Goal: Check status: Check status

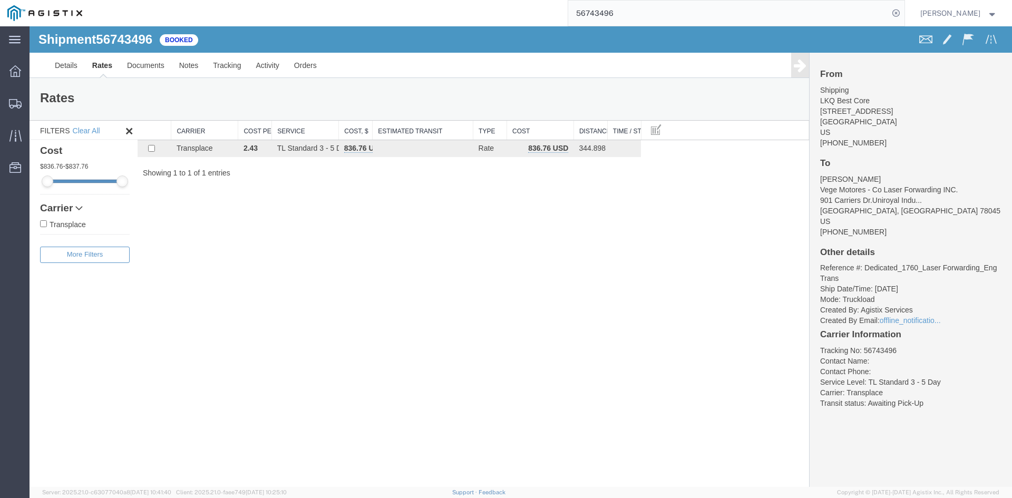
click at [663, 25] on input "56743496" at bounding box center [728, 13] width 321 height 25
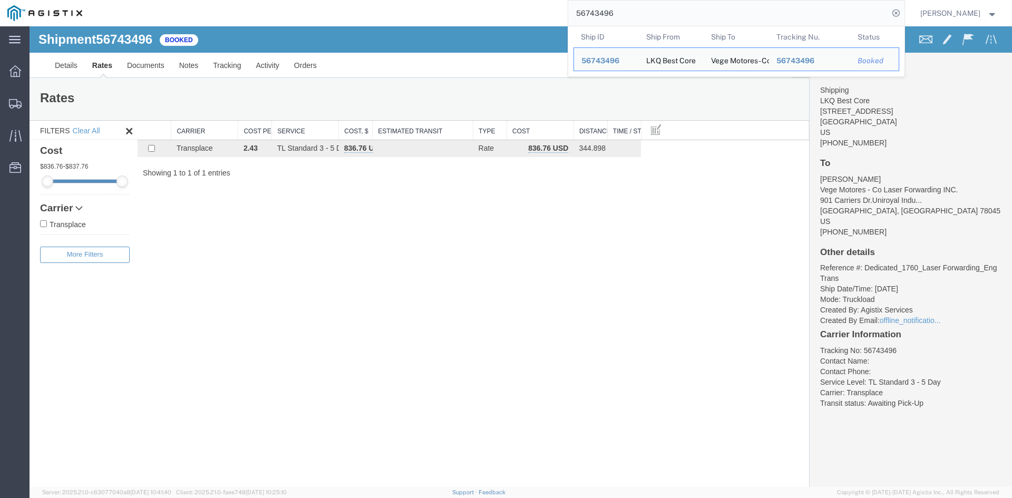
drag, startPoint x: 664, startPoint y: 17, endPoint x: 456, endPoint y: 18, distance: 208.3
click at [456, 18] on div "56743496 Ship ID Ship From Ship To Tracking Nu. Status Ship ID 56743496 Ship Fr…" at bounding box center [497, 13] width 815 height 26
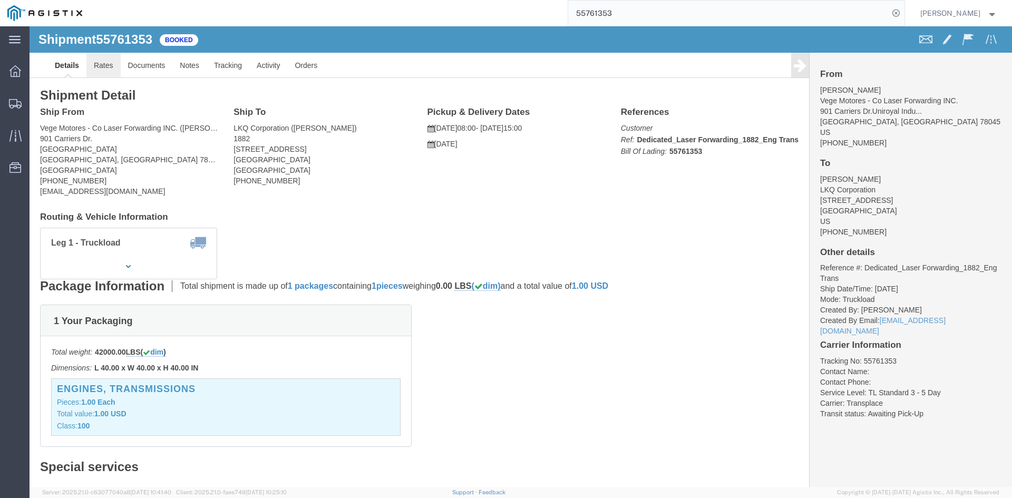
click link "Rates"
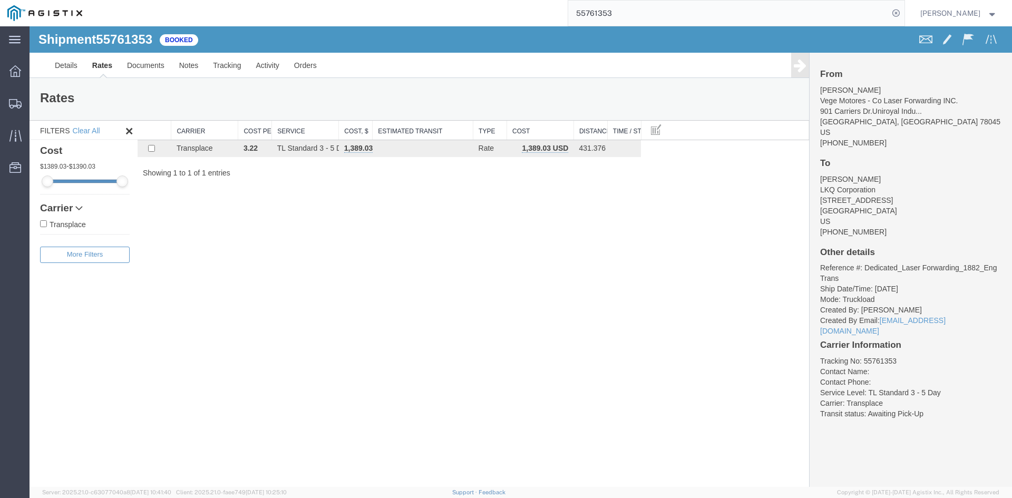
click at [604, 14] on input "55761353" at bounding box center [728, 13] width 321 height 25
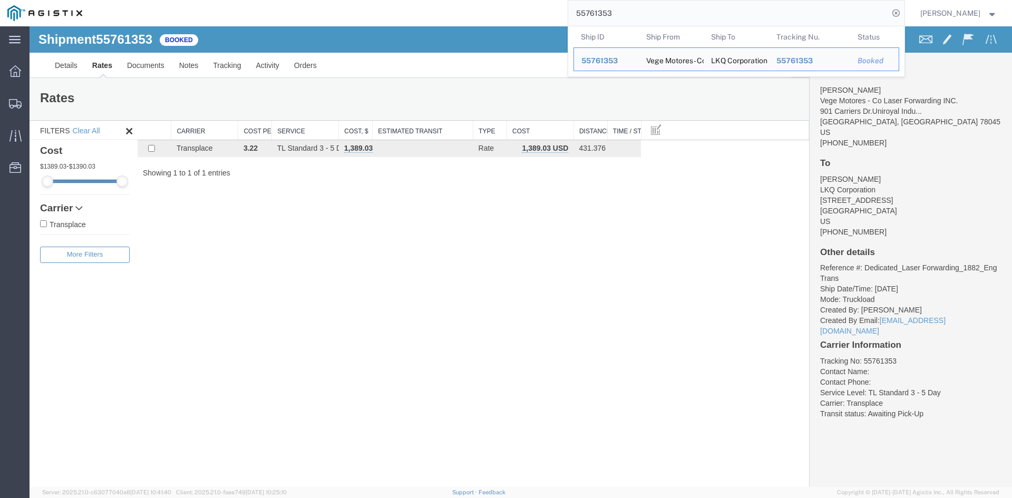
click at [604, 14] on input "55761353" at bounding box center [728, 13] width 321 height 25
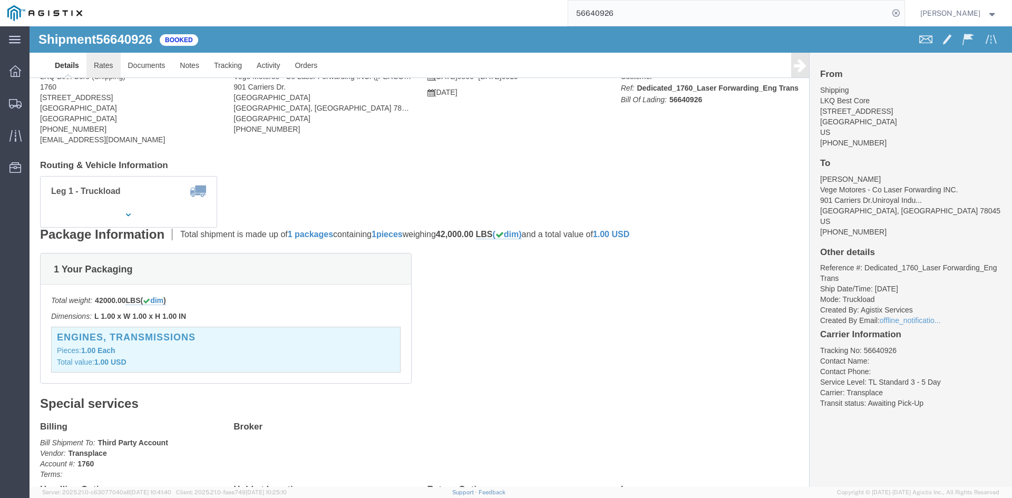
click link "Rates"
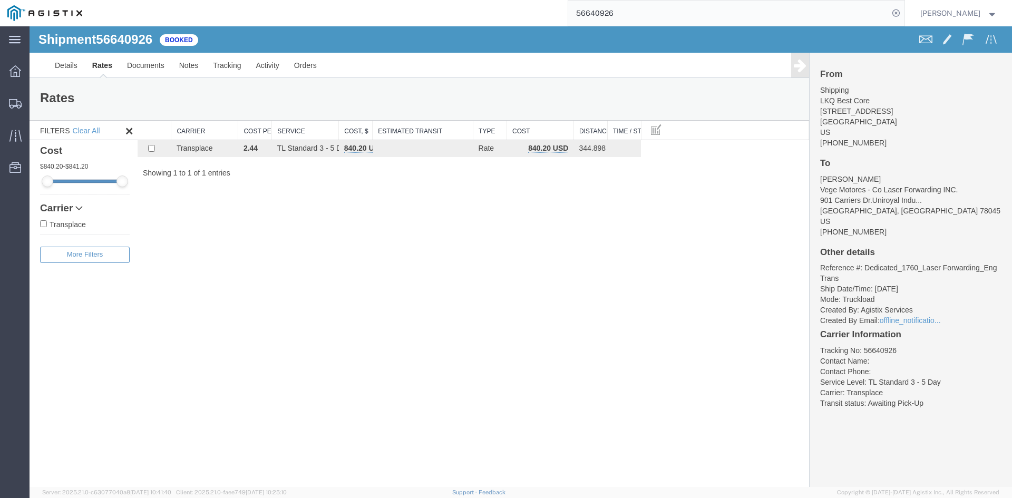
click at [596, 13] on input "56640926" at bounding box center [728, 13] width 321 height 25
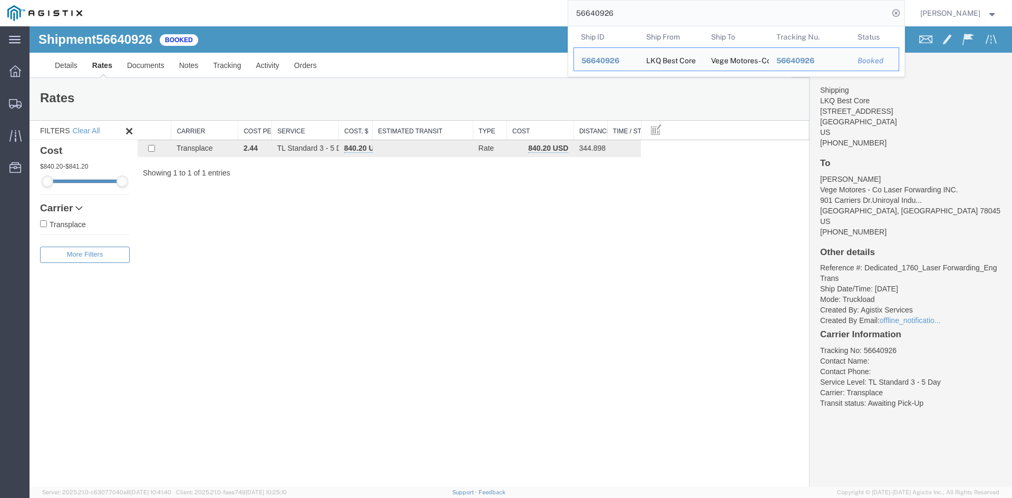
click at [596, 13] on input "56640926" at bounding box center [728, 13] width 321 height 25
paste input "571724"
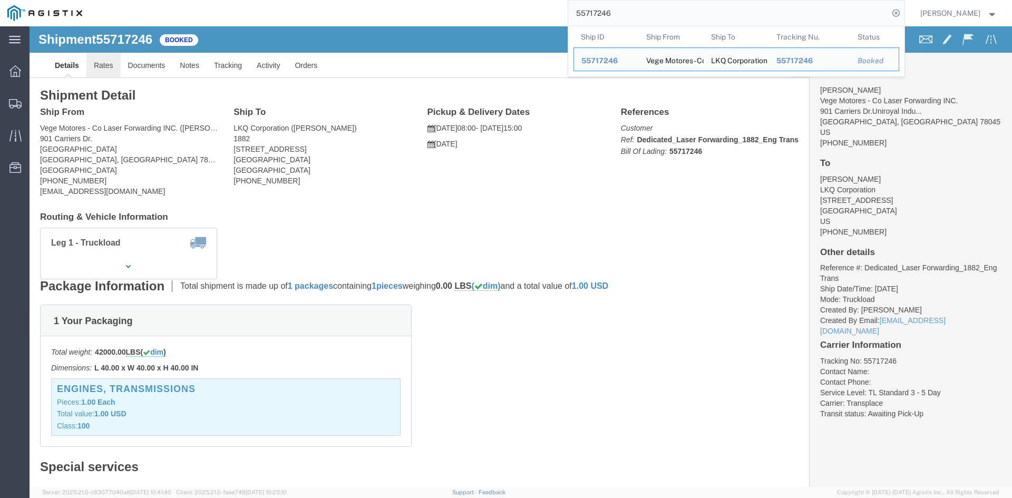
click link "Rates"
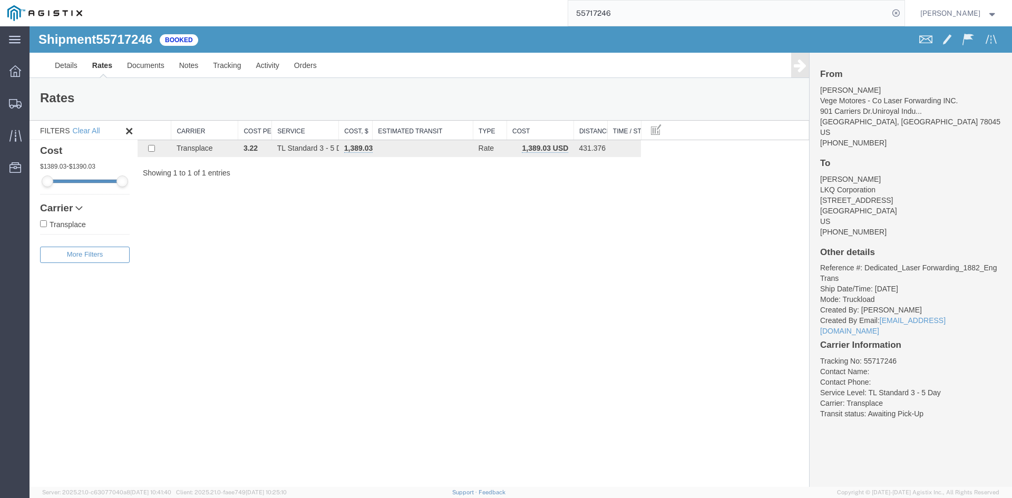
click at [622, 9] on input "55717246" at bounding box center [728, 13] width 321 height 25
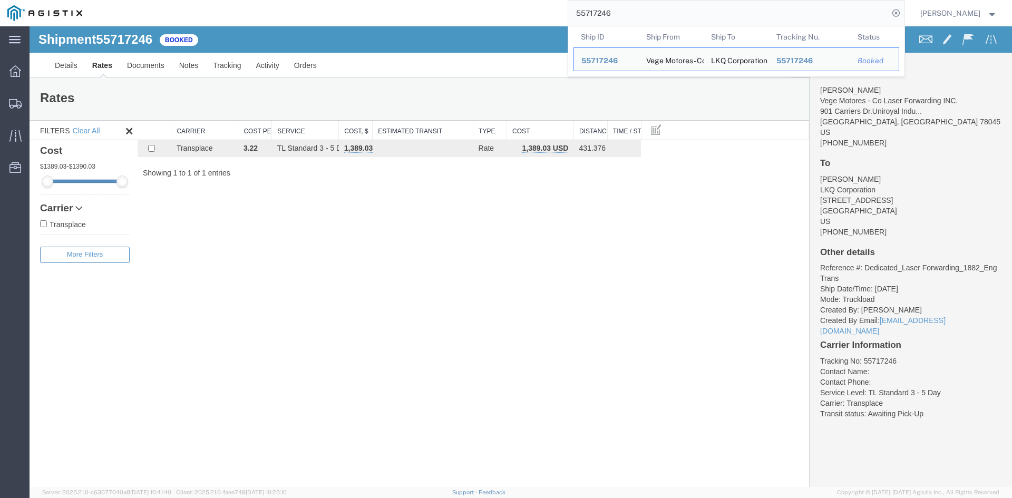
click at [620, 10] on input "55717246" at bounding box center [728, 13] width 321 height 25
click at [619, 10] on input "55717246" at bounding box center [728, 13] width 321 height 25
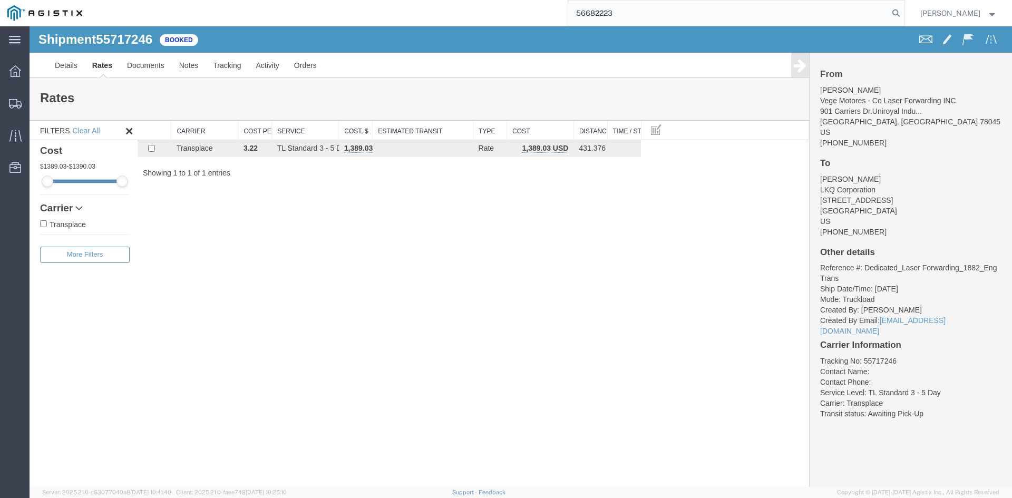
type input "56682223"
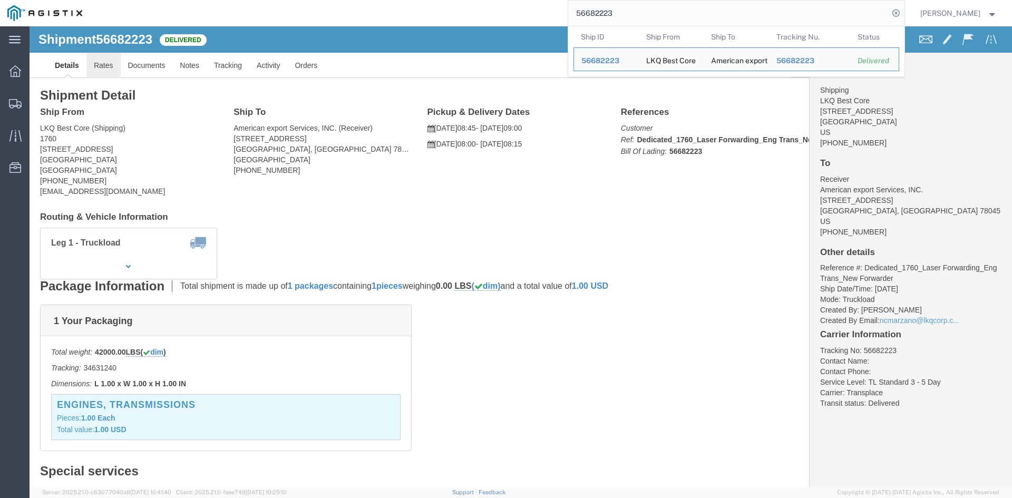
click link "Rates"
